Goal: Navigation & Orientation: Find specific page/section

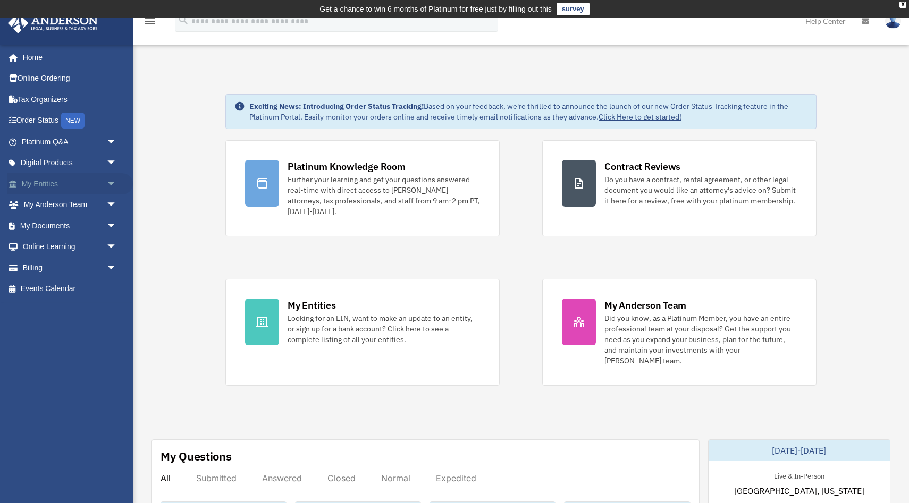
click at [42, 183] on link "My Entities arrow_drop_down" at bounding box center [69, 183] width 125 height 21
click at [36, 181] on link "My Entities arrow_drop_down" at bounding box center [69, 183] width 125 height 21
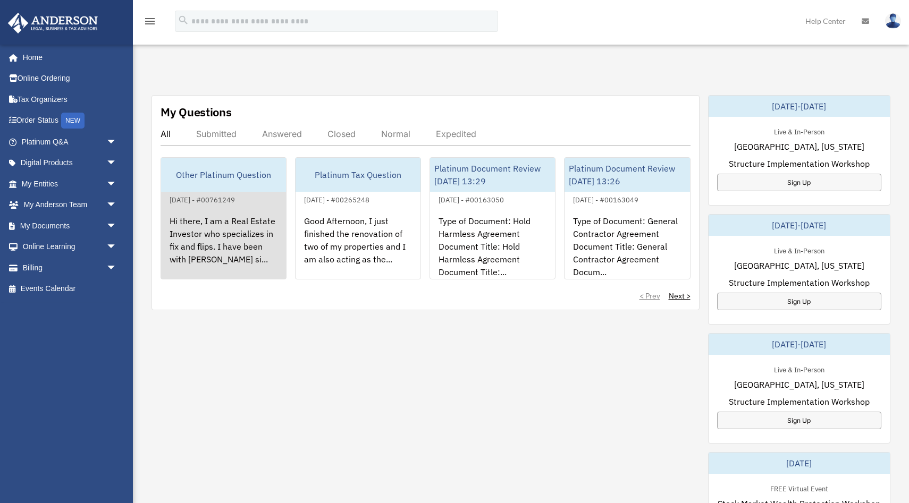
scroll to position [341, 0]
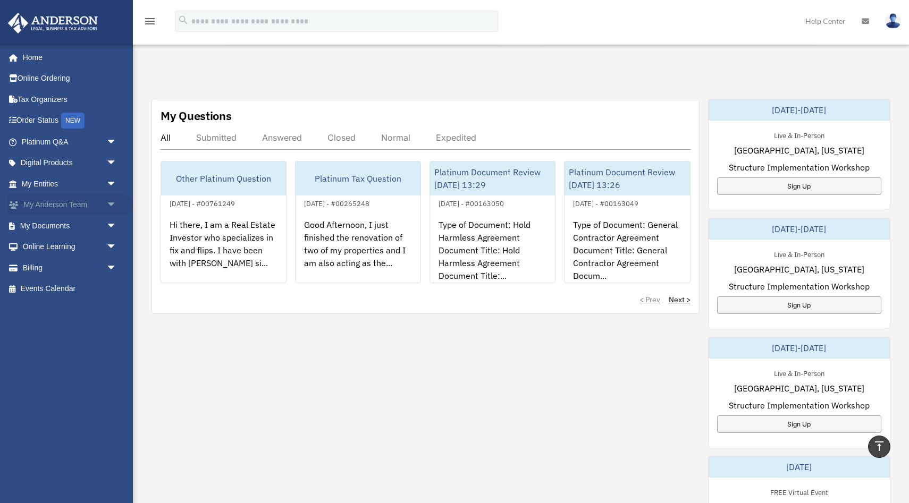
click at [44, 203] on link "My [PERSON_NAME] Team arrow_drop_down" at bounding box center [69, 205] width 125 height 21
click at [44, 203] on link "My Anderson Team arrow_drop_down" at bounding box center [69, 205] width 125 height 21
click at [94, 207] on link "My Anderson Team arrow_drop_down" at bounding box center [69, 205] width 125 height 21
click at [39, 186] on link "My Entities arrow_drop_down" at bounding box center [69, 183] width 125 height 21
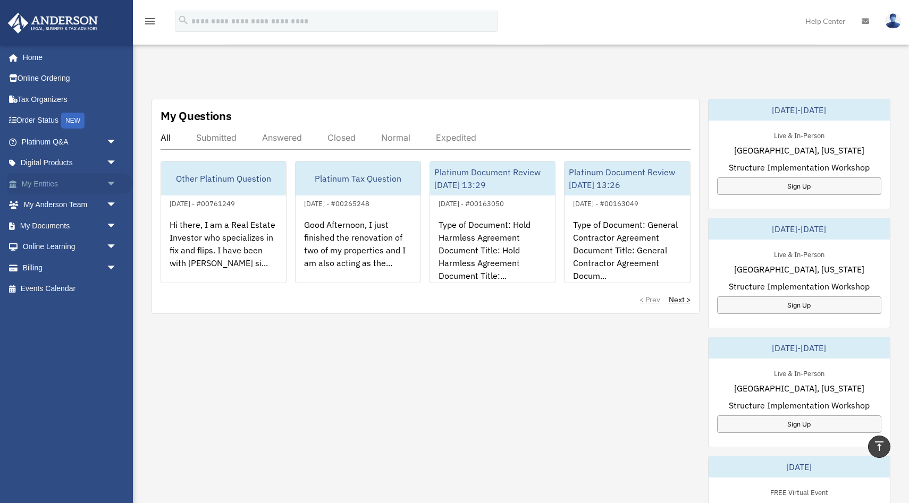
click at [39, 186] on link "My Entities arrow_drop_down" at bounding box center [69, 183] width 125 height 21
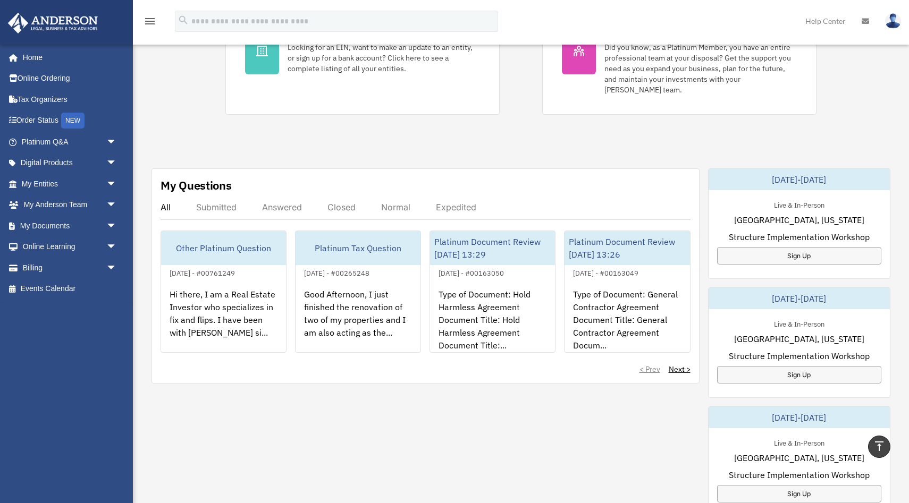
scroll to position [0, 0]
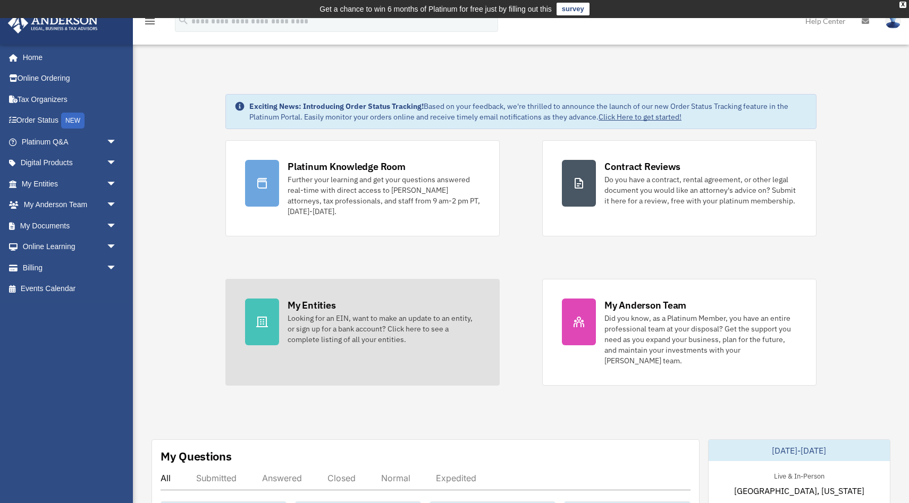
click at [275, 350] on link "My Entities Looking for an EIN, want to make an update to an entity, or sign up…" at bounding box center [362, 332] width 274 height 107
click at [302, 307] on div "My Entities" at bounding box center [312, 305] width 48 height 13
click at [330, 342] on div "Looking for an EIN, want to make an update to an entity, or sign up for a bank …" at bounding box center [384, 329] width 192 height 32
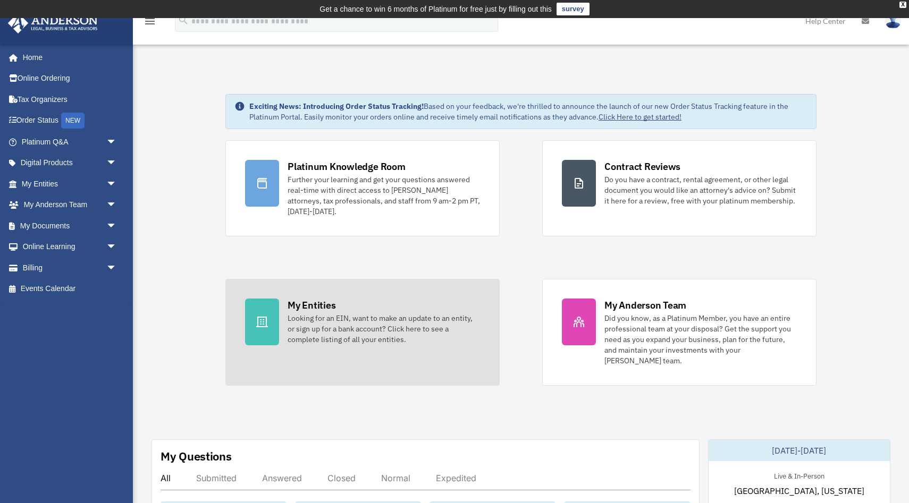
click at [330, 342] on div "Looking for an EIN, want to make an update to an entity, or sign up for a bank …" at bounding box center [384, 329] width 192 height 32
click at [330, 343] on div "Looking for an EIN, want to make an update to an entity, or sign up for a bank …" at bounding box center [384, 329] width 192 height 32
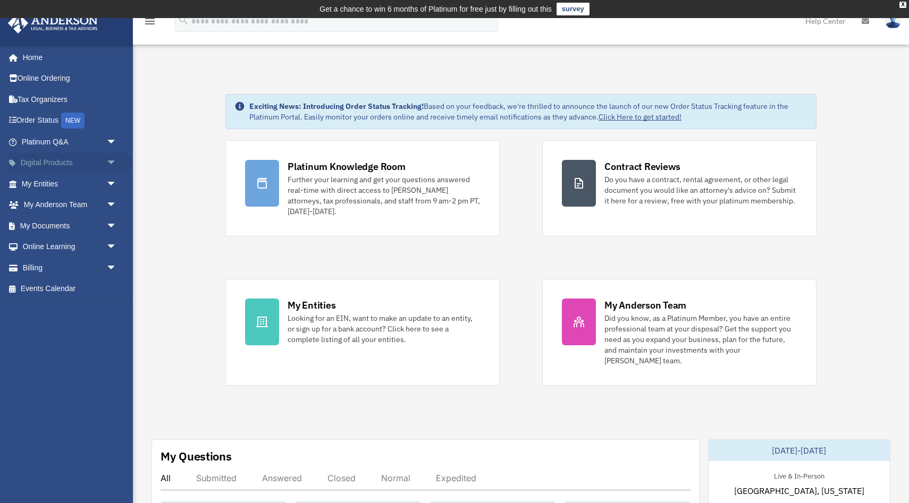
click at [53, 164] on link "Digital Products arrow_drop_down" at bounding box center [69, 163] width 125 height 21
click at [24, 227] on link "My Documents arrow_drop_down" at bounding box center [69, 225] width 125 height 21
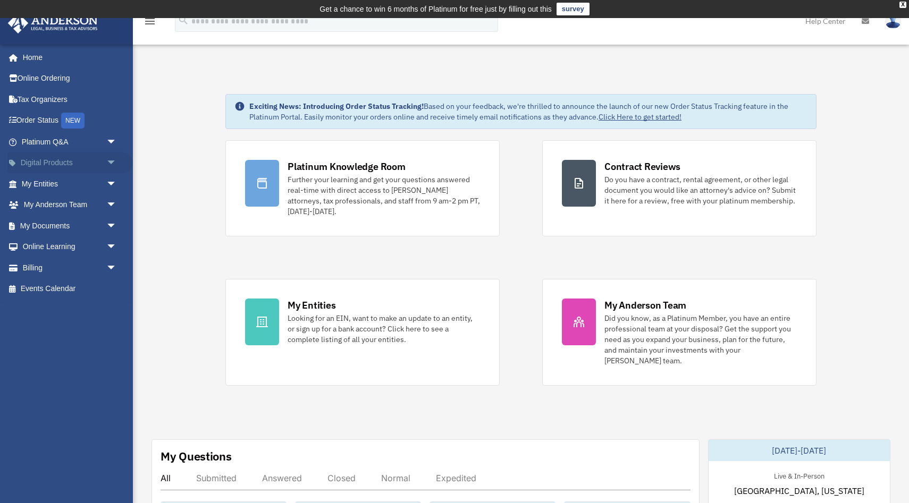
click at [38, 170] on link "Digital Products arrow_drop_down" at bounding box center [69, 163] width 125 height 21
click at [39, 191] on link "My Entities arrow_drop_down" at bounding box center [69, 183] width 125 height 21
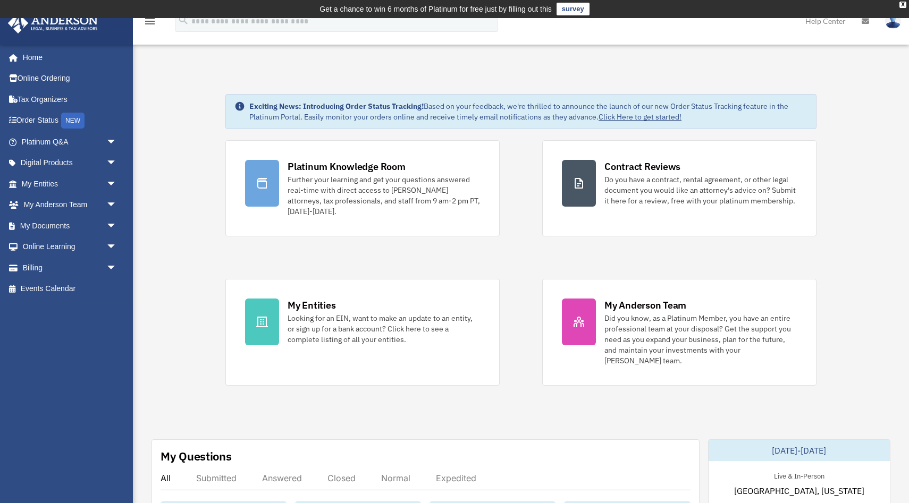
click at [504, 314] on div "Platinum Knowledge Room Further your learning and get your questions answered r…" at bounding box center [520, 263] width 591 height 246
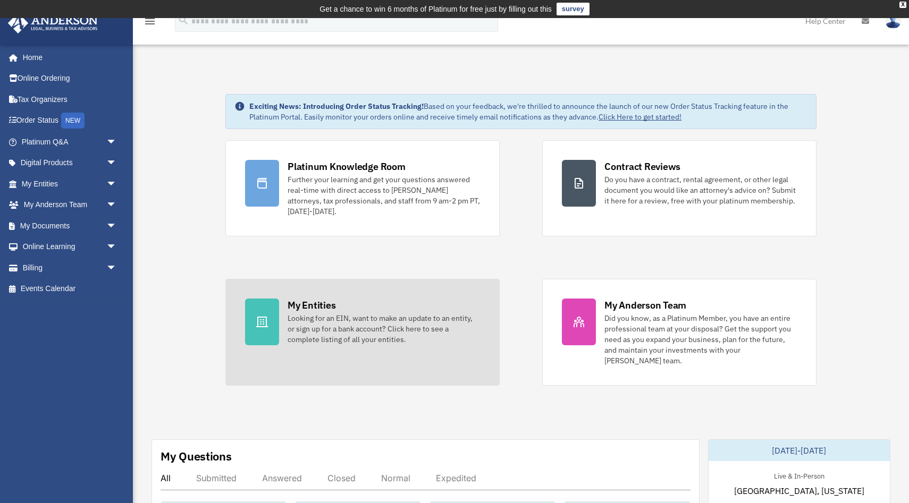
click at [440, 316] on div "Looking for an EIN, want to make an update to an entity, or sign up for a bank …" at bounding box center [384, 329] width 192 height 32
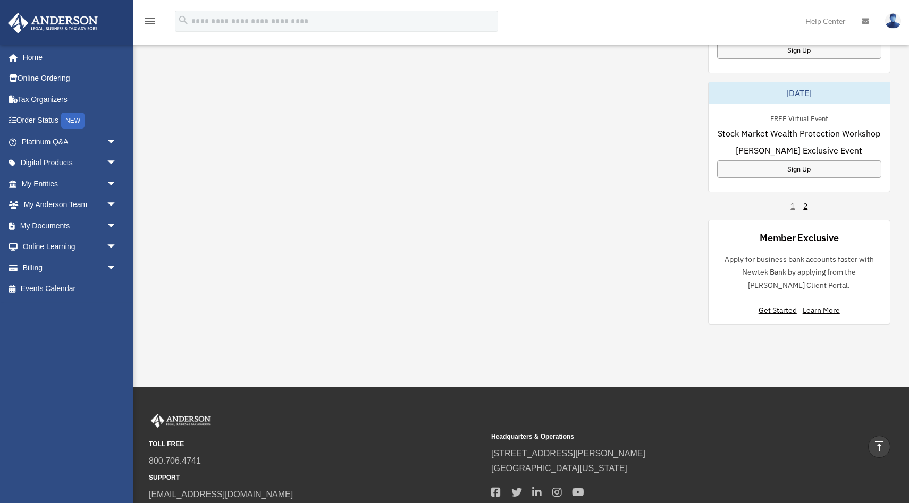
scroll to position [716, 0]
